Goal: Communication & Community: Answer question/provide support

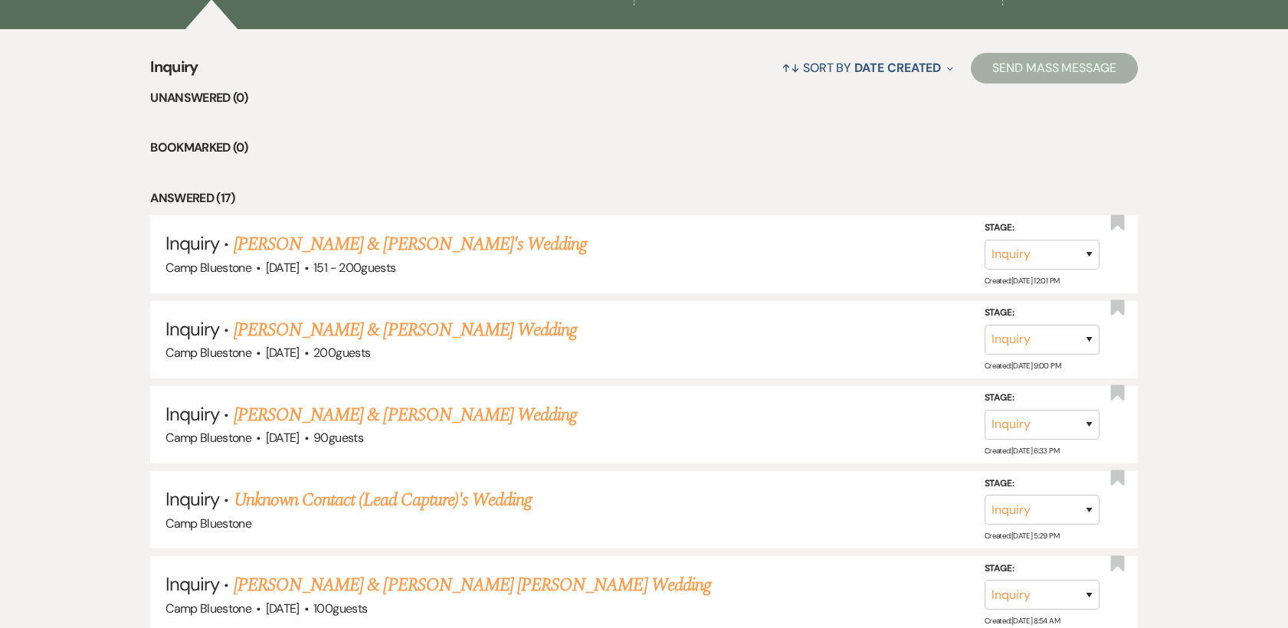
select select "9"
select select "2"
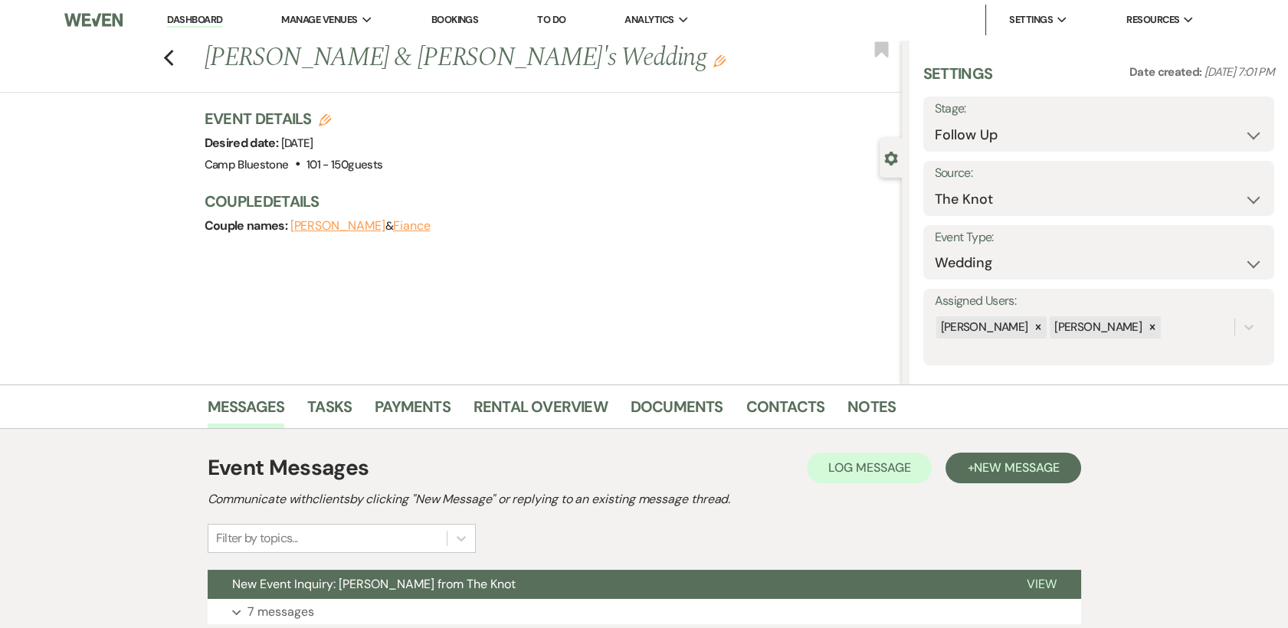
click at [214, 12] on li "Dashboard" at bounding box center [194, 20] width 70 height 31
click at [208, 18] on link "Dashboard" at bounding box center [194, 20] width 55 height 15
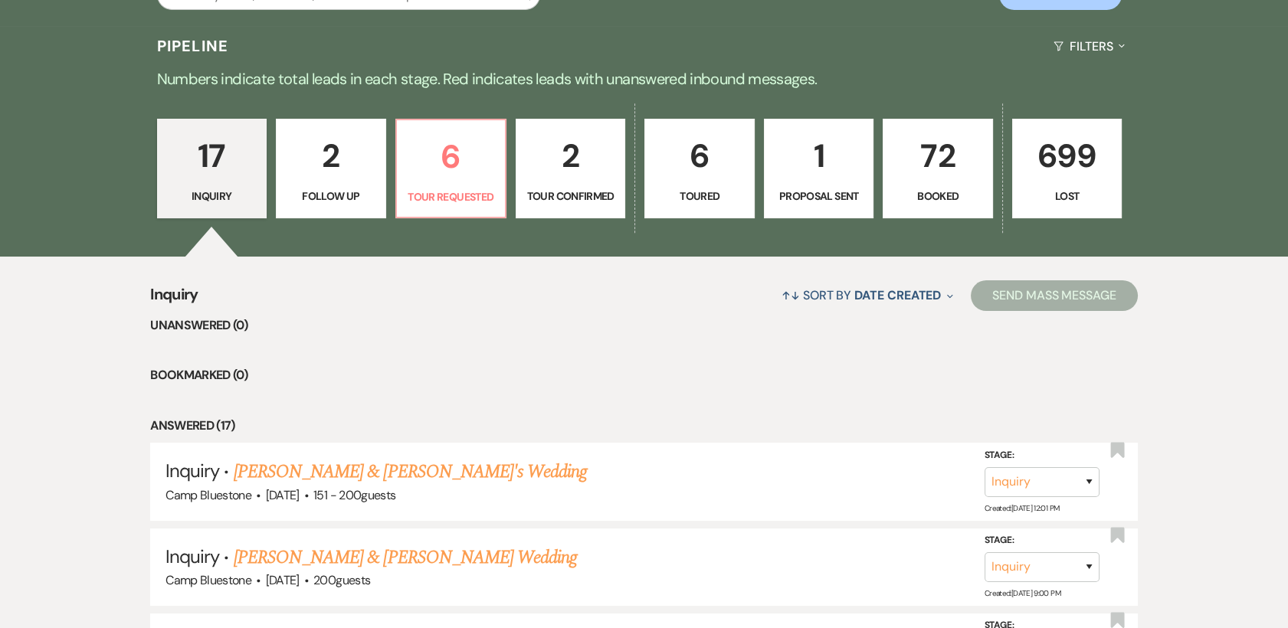
scroll to position [318, 0]
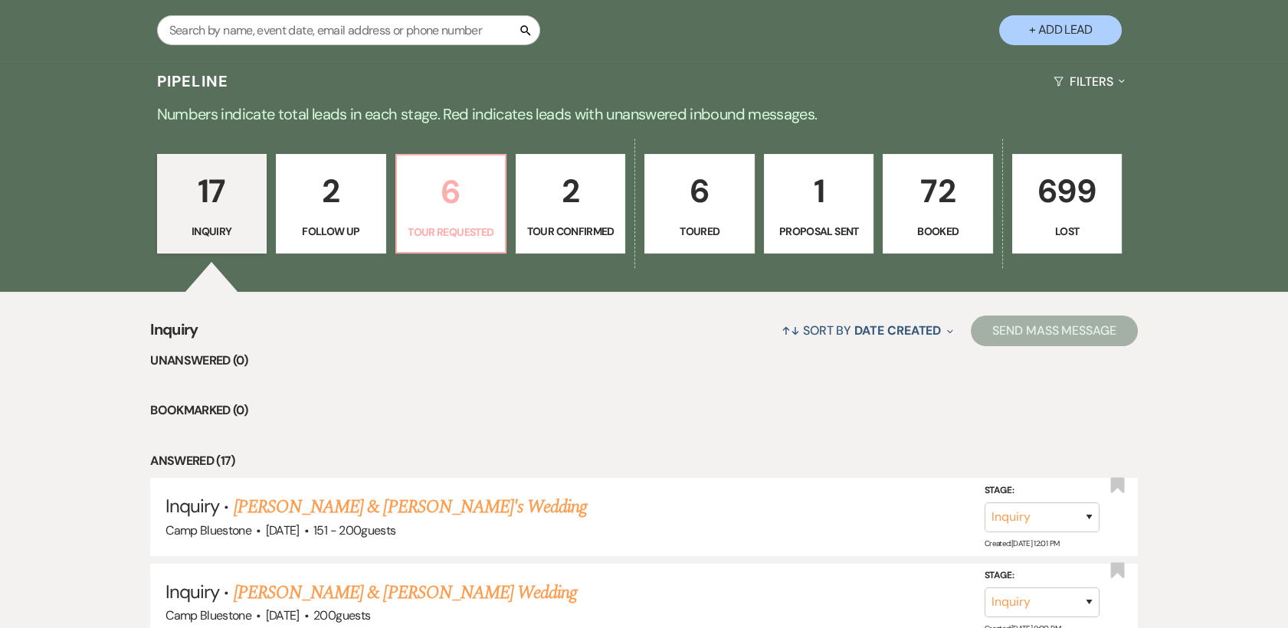
click at [466, 194] on p "6" at bounding box center [451, 191] width 90 height 51
select select "2"
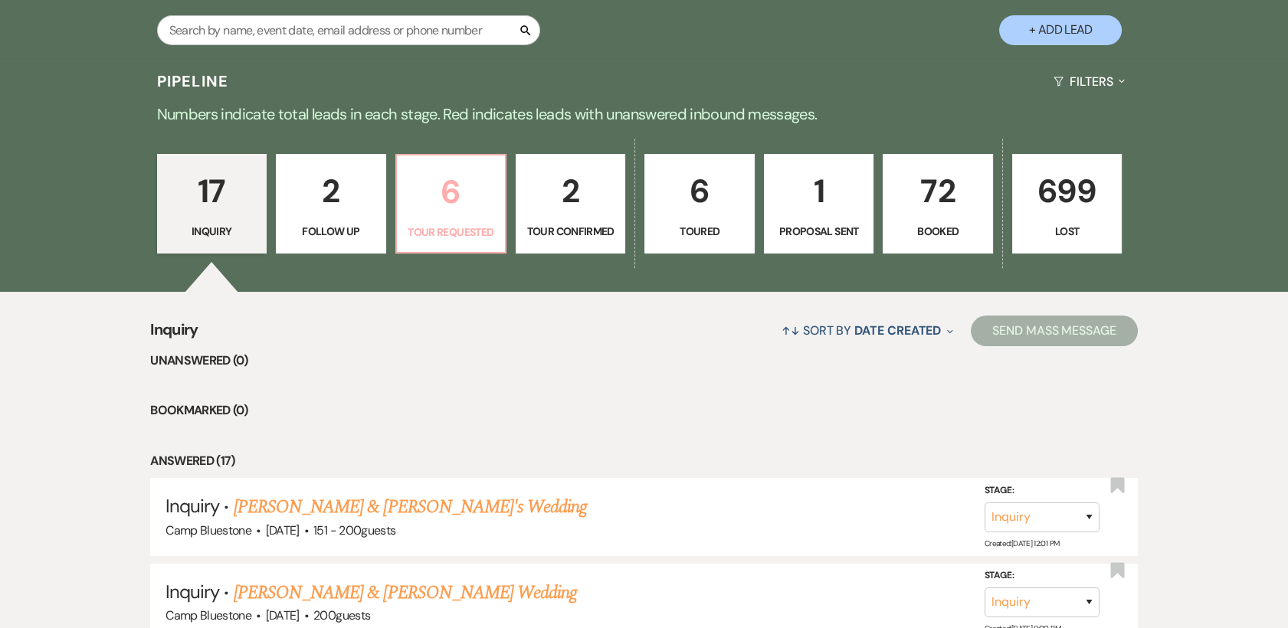
select select "2"
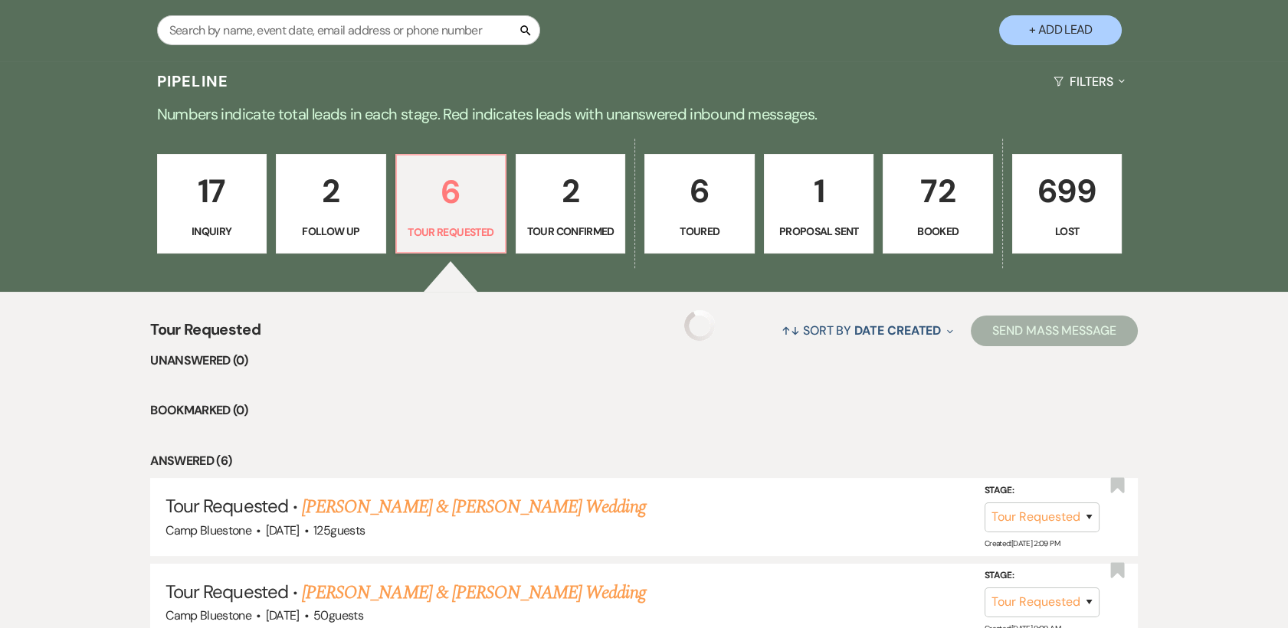
select select "2"
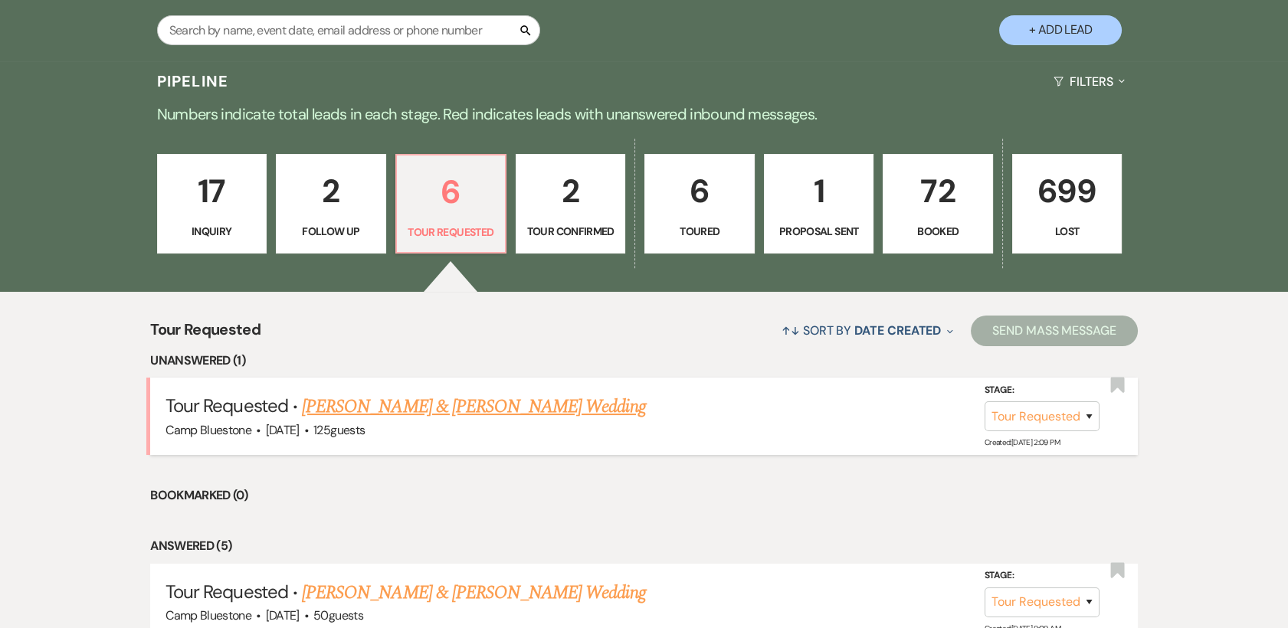
click at [431, 405] on link "[PERSON_NAME] & [PERSON_NAME] Wedding" at bounding box center [473, 407] width 343 height 28
select select "2"
select select "1"
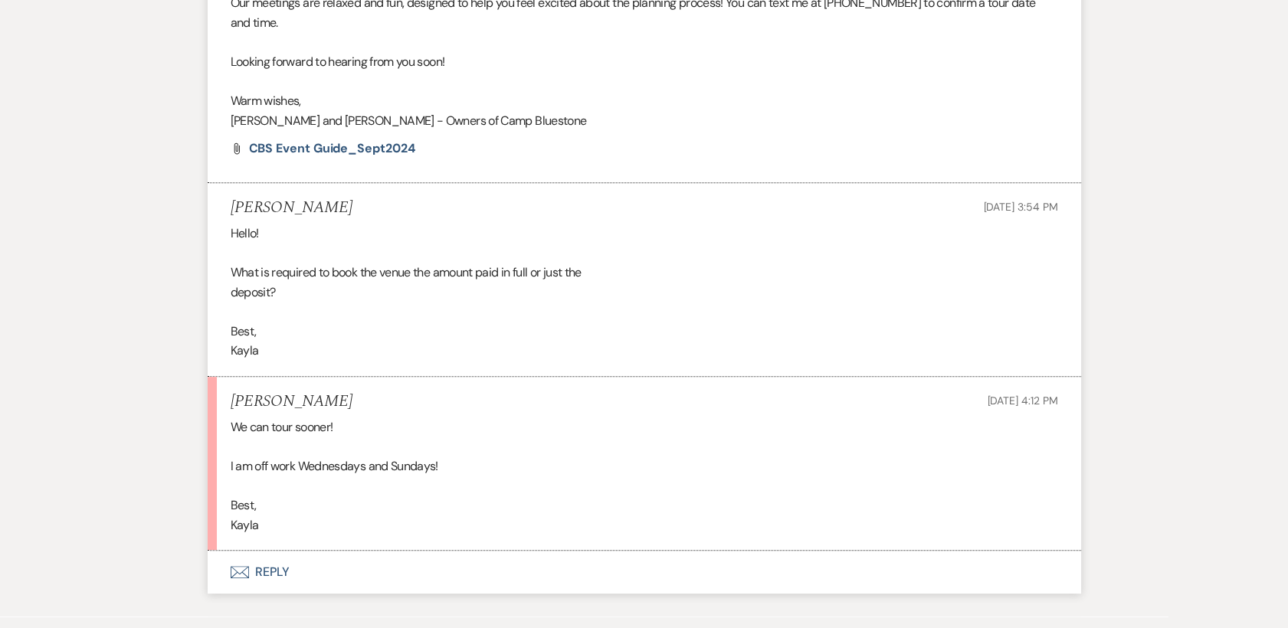
scroll to position [1305, 0]
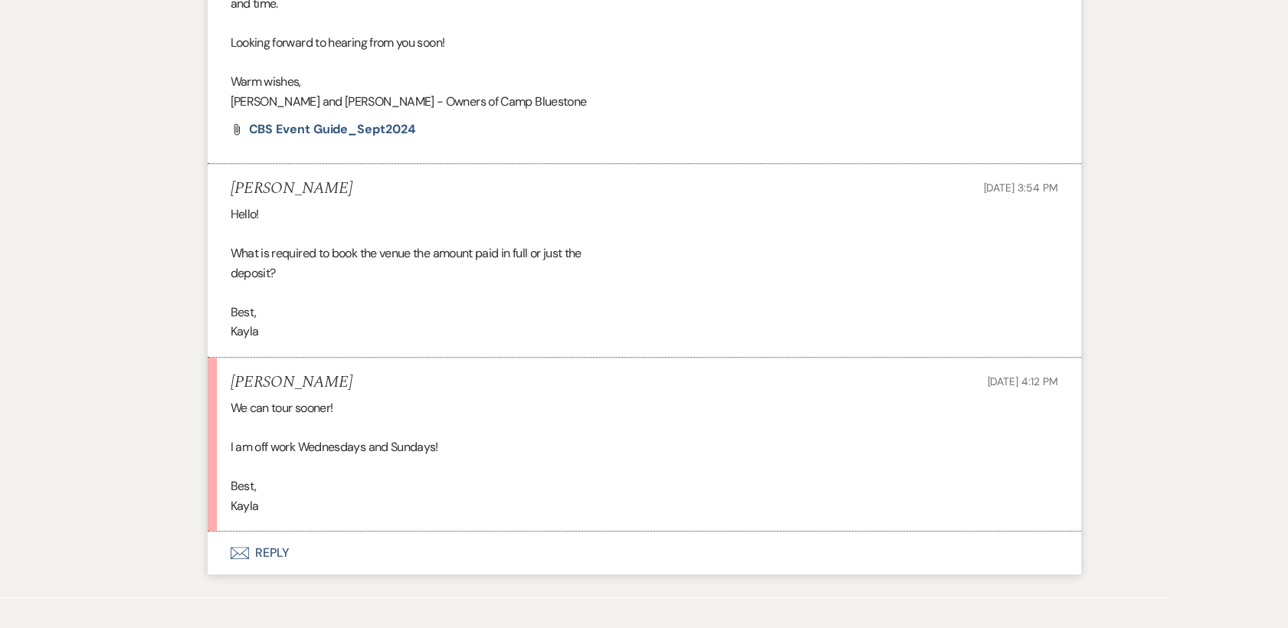
click at [270, 547] on button "Envelope Reply" at bounding box center [644, 553] width 873 height 43
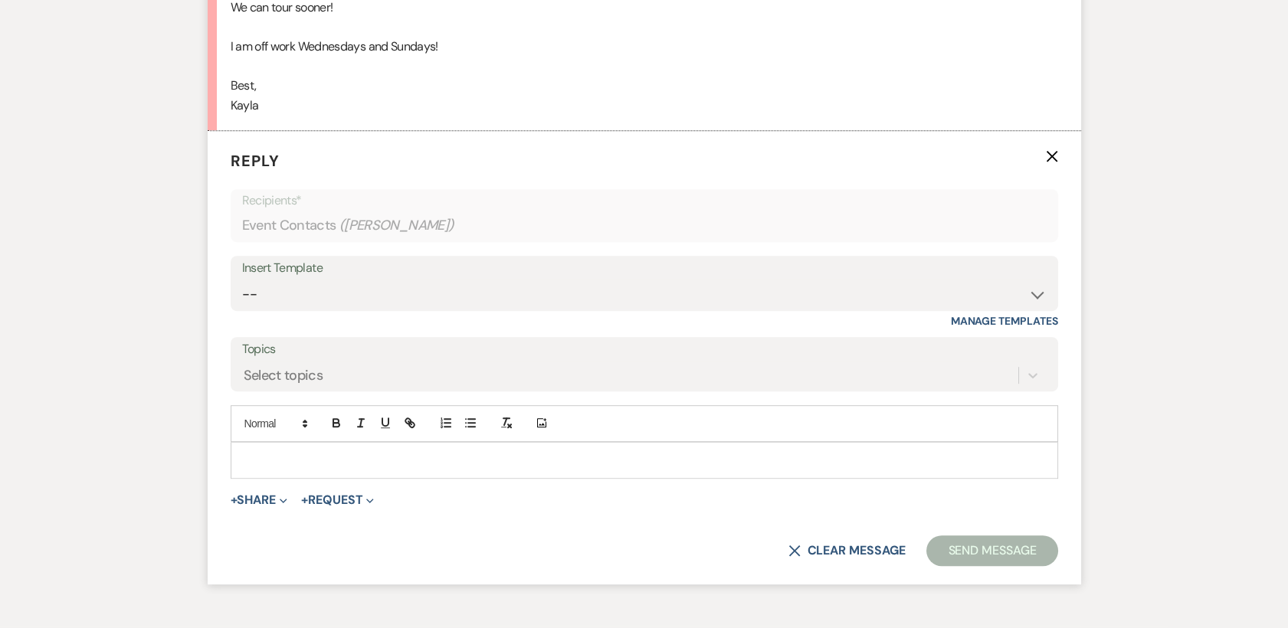
scroll to position [1748, 0]
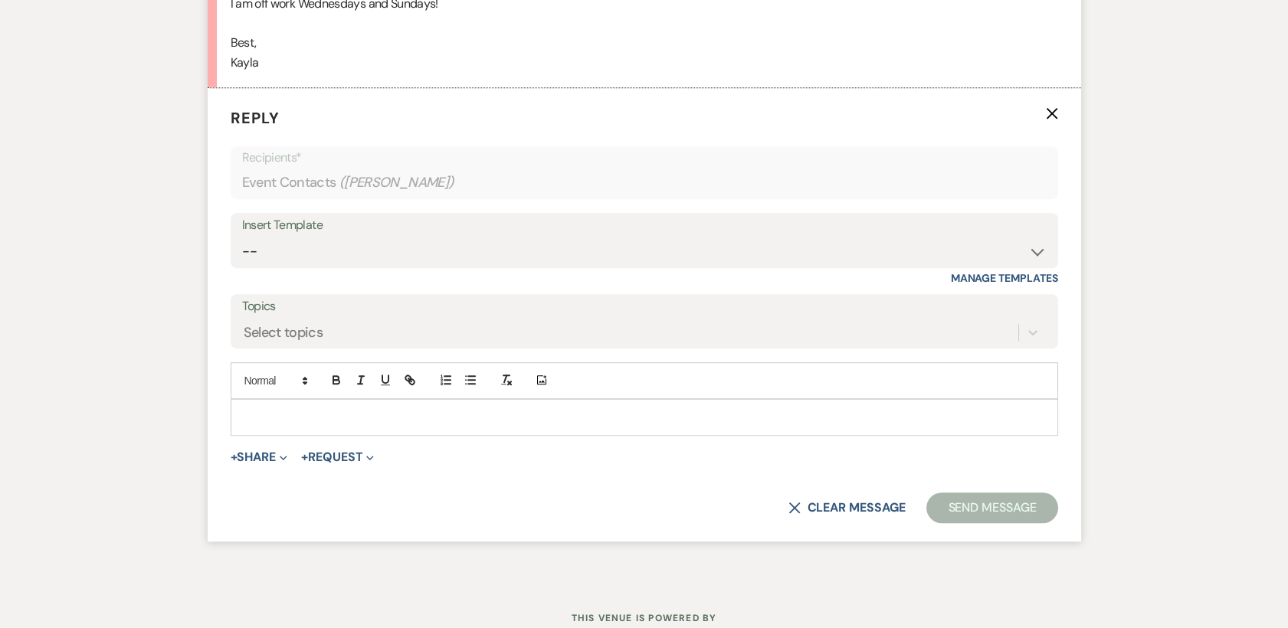
click at [264, 407] on div at bounding box center [644, 417] width 826 height 35
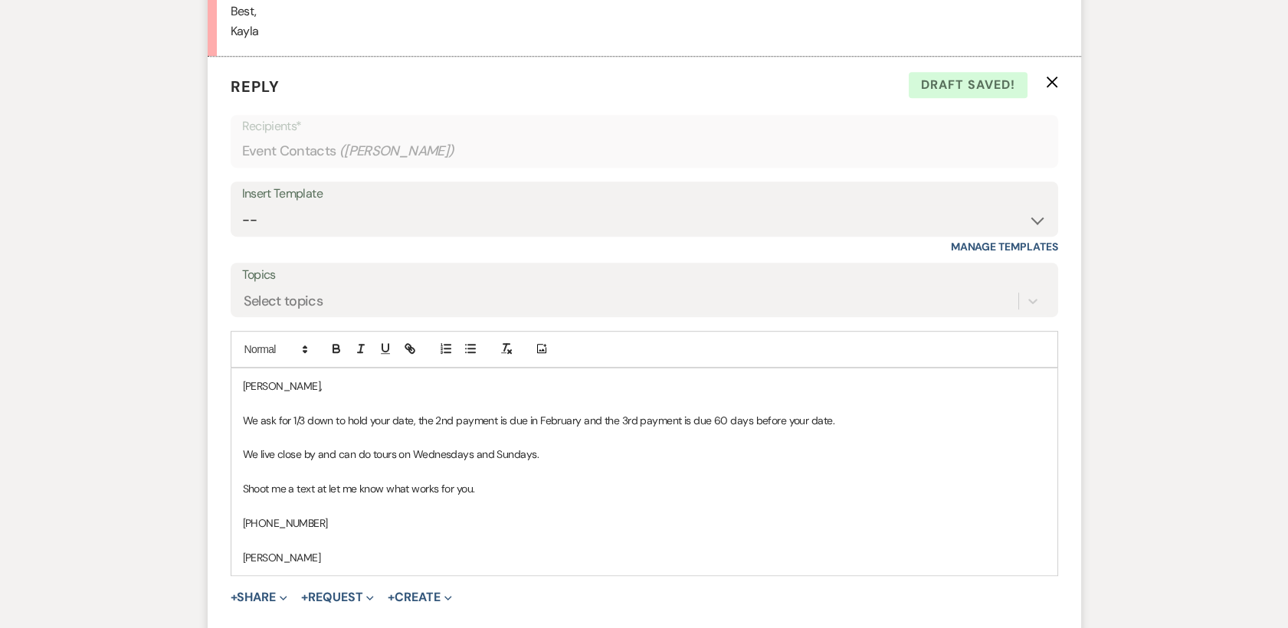
scroll to position [1825, 0]
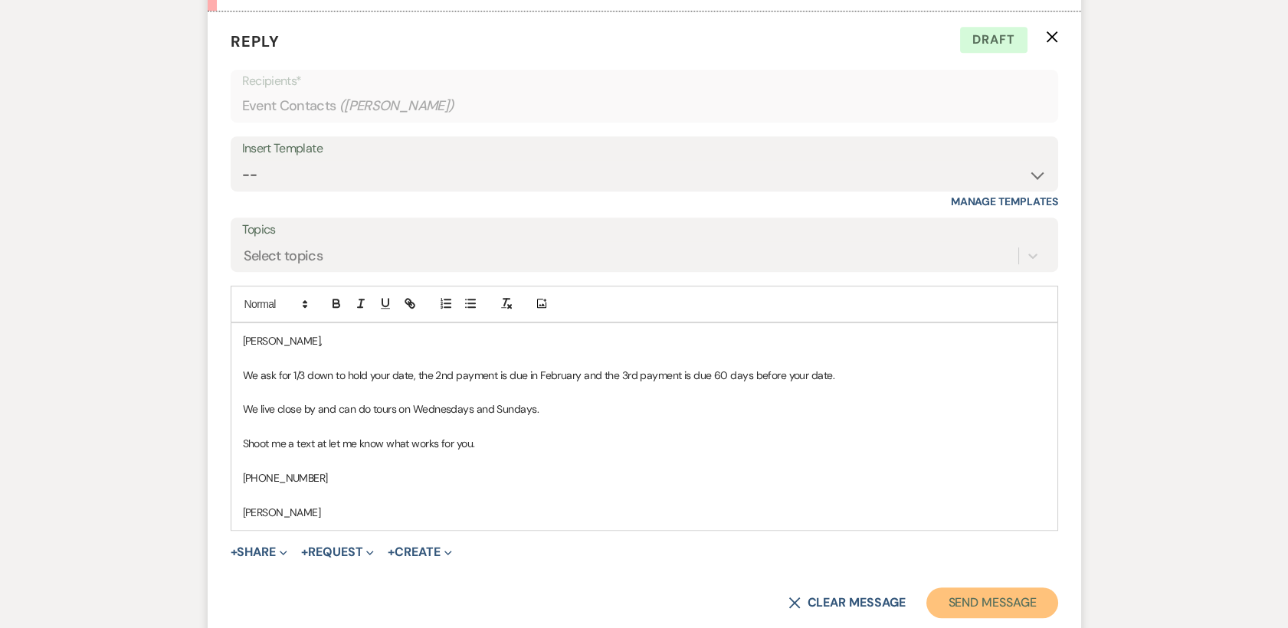
click at [1005, 601] on button "Send Message" at bounding box center [991, 603] width 131 height 31
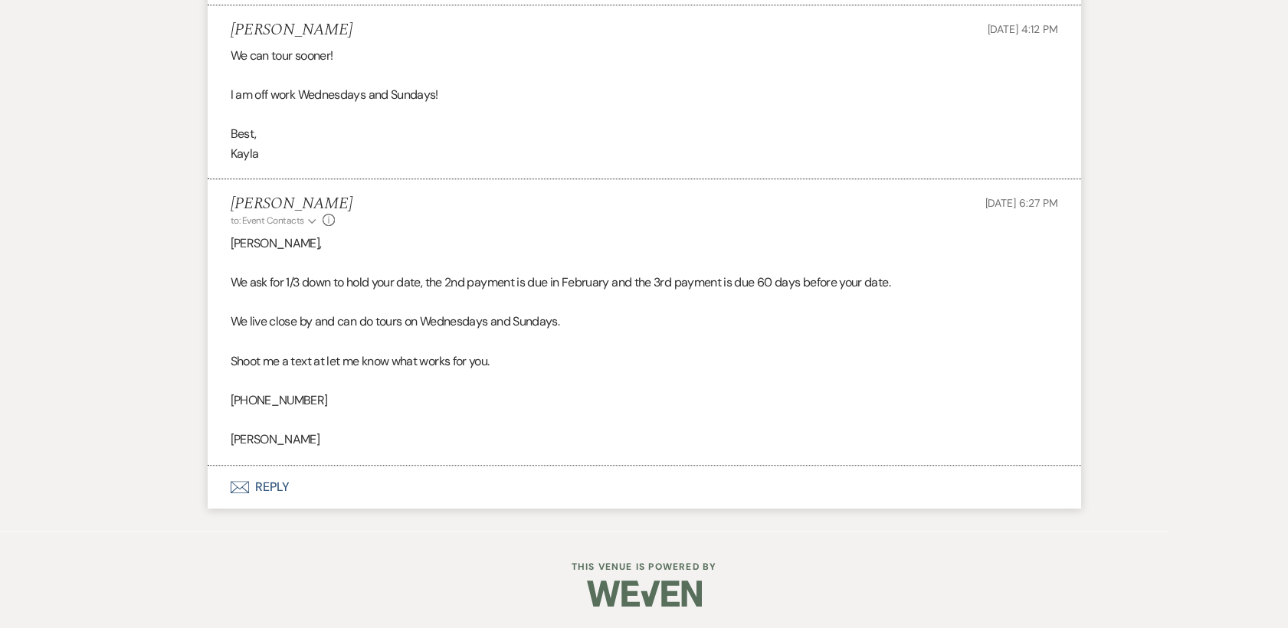
select select "2"
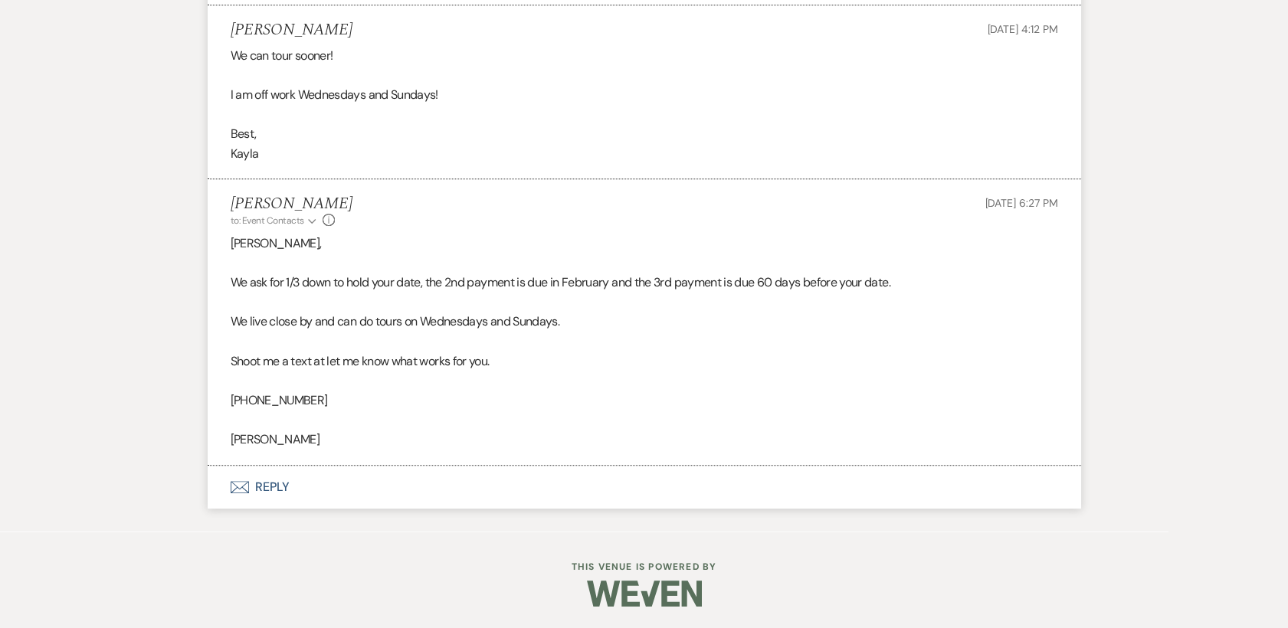
select select "2"
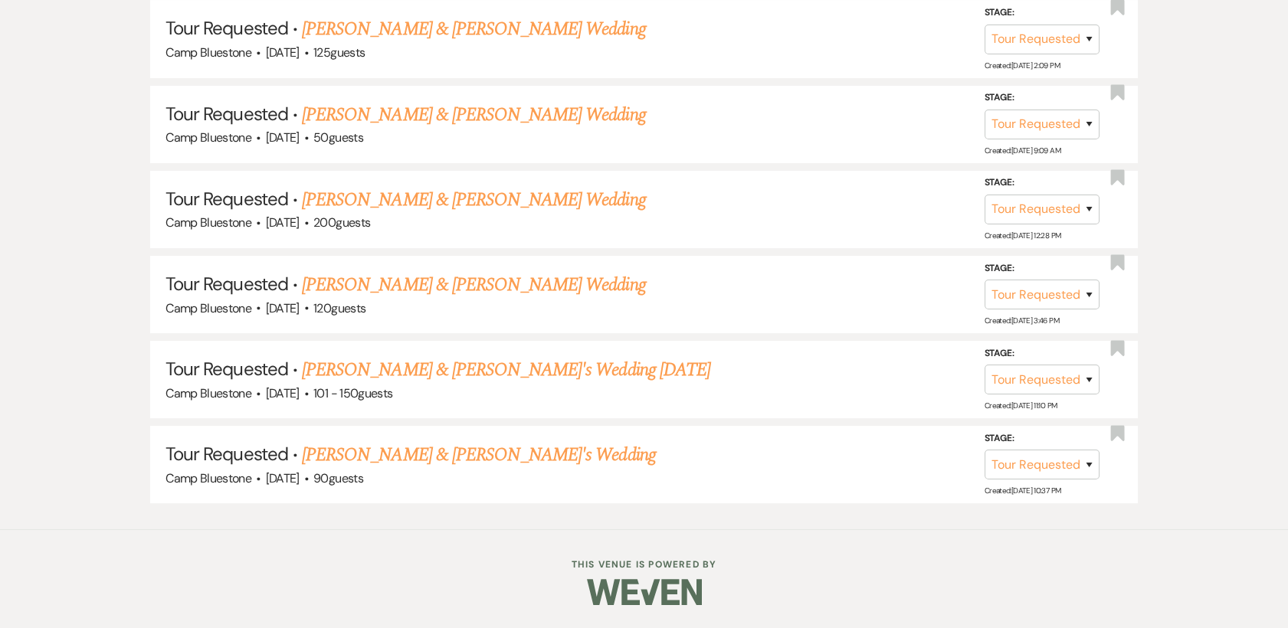
scroll to position [318, 0]
